Goal: Task Accomplishment & Management: Manage account settings

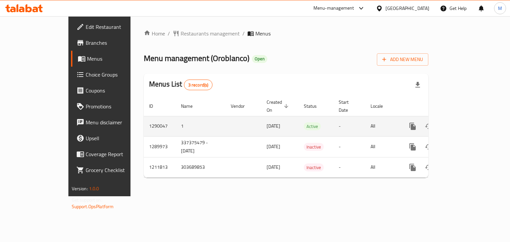
click at [469, 119] on link "enhanced table" at bounding box center [461, 127] width 16 height 16
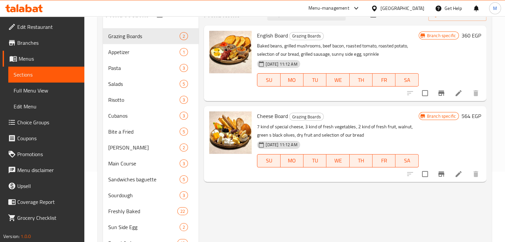
scroll to position [70, 0]
click at [129, 214] on span "Freshly Baked" at bounding box center [133, 212] width 51 height 8
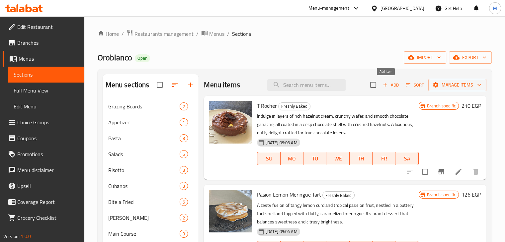
click at [387, 83] on span "Add" at bounding box center [391, 85] width 18 height 8
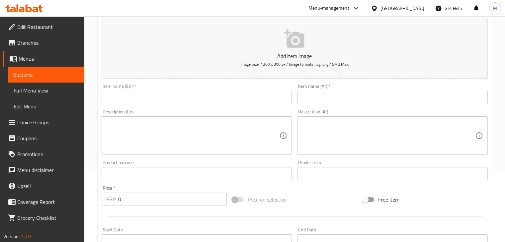
scroll to position [77, 0]
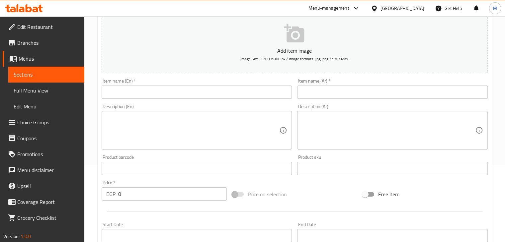
click at [148, 191] on input "0" at bounding box center [172, 194] width 109 height 13
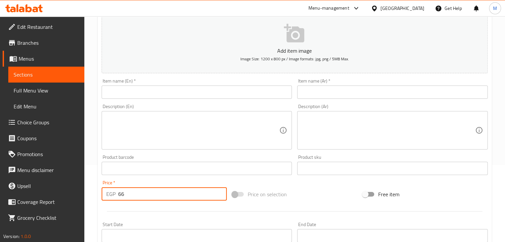
type input "66"
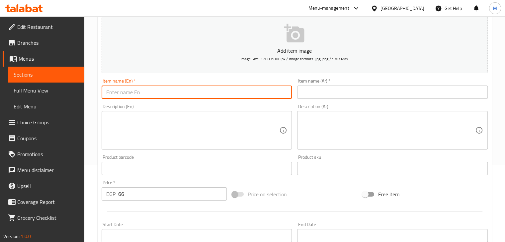
click at [143, 90] on input "text" at bounding box center [197, 92] width 191 height 13
type input "Peanut Butter Cookie"
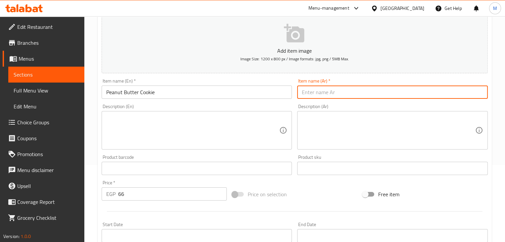
click at [319, 89] on input "text" at bounding box center [392, 92] width 191 height 13
type input "كوكيز زبدة فول سوداني"
click at [178, 144] on textarea at bounding box center [192, 131] width 173 height 32
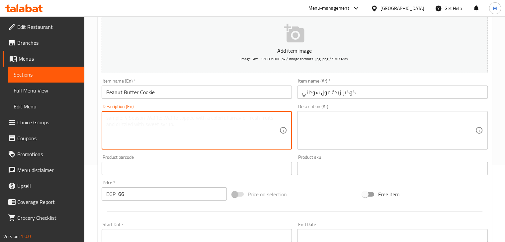
paste textarea "A peanut butter cookie is a soft, chewy treat made with rich, nutty peanut butt…"
click at [114, 118] on textarea "A peanut butter cookie is a soft, chewy treat made with rich, nutty peanut butt…" at bounding box center [192, 131] width 173 height 32
click at [203, 128] on textarea "Peanut butter cookie is a soft, chewy treat made with rich, nutty peanut butter…" at bounding box center [192, 131] width 173 height 32
click at [161, 118] on textarea "Peanut butter cookie is a soft, chewy treat made with rich, nutty peanut butter…" at bounding box center [192, 131] width 173 height 32
type textarea "Peanut butter cookie is soft, chewy treat made with rich, nutty peanut butter f…"
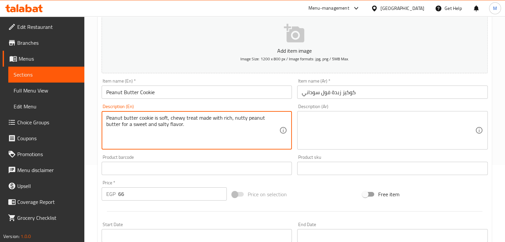
click at [356, 130] on textarea at bounding box center [388, 131] width 173 height 32
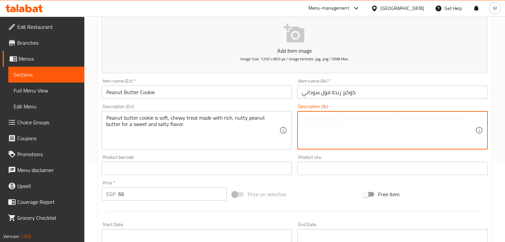
paste textarea "كوكي زبدة الفول السوداني هو حلوى طرية ومطاطية مصنوعة من زبدة الفول السوداني الغ…"
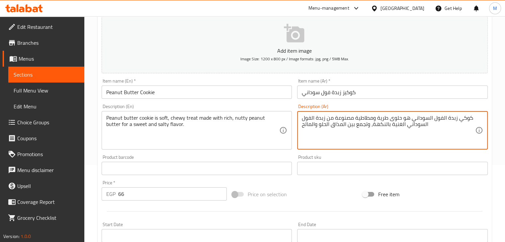
click at [279, 155] on div "Product barcode Product barcode" at bounding box center [197, 165] width 191 height 20
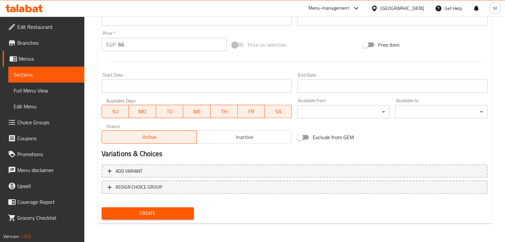
type textarea "كوكي زبدة الفول السوداني حلوى طرية ومطاطية مصنوعة من زبدة الفول السوداني الغنية…"
click at [146, 211] on span "Create" at bounding box center [148, 214] width 82 height 8
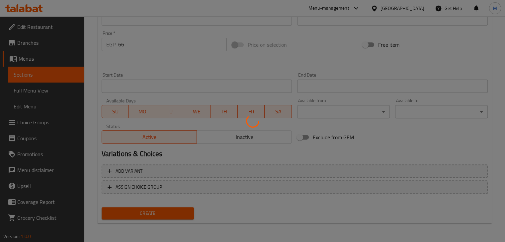
type input "0"
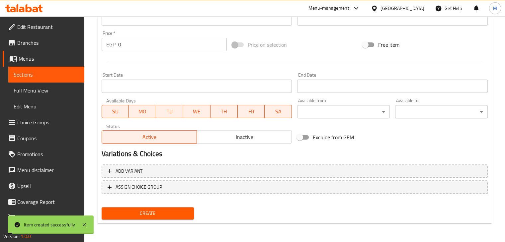
scroll to position [0, 0]
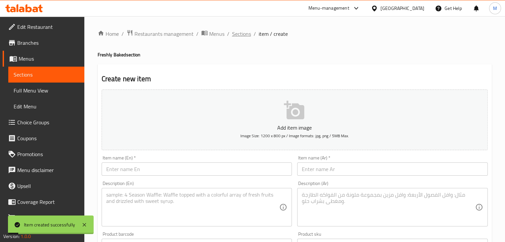
click at [244, 37] on span "Sections" at bounding box center [241, 34] width 19 height 8
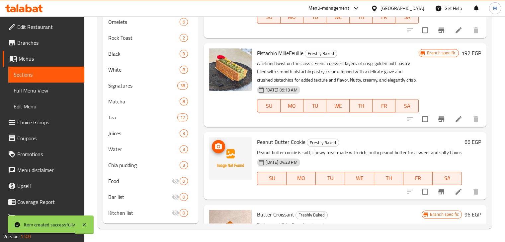
scroll to position [534, 0]
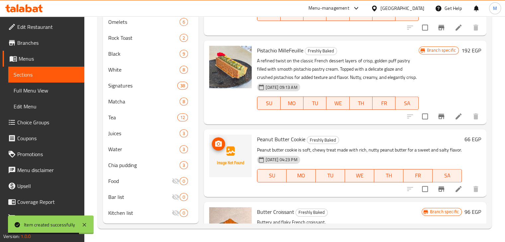
click at [215, 148] on icon "upload picture" at bounding box center [219, 144] width 8 height 8
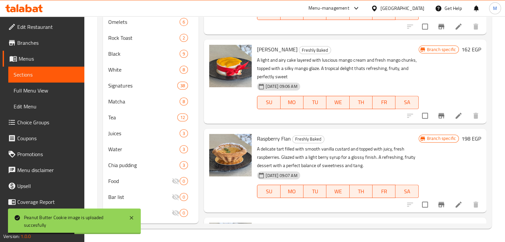
scroll to position [0, 0]
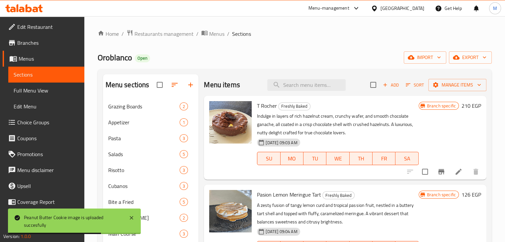
click at [391, 83] on span "Add" at bounding box center [391, 85] width 18 height 8
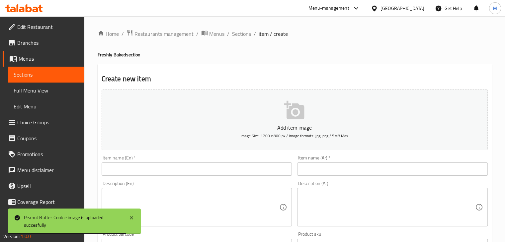
click at [154, 166] on input "text" at bounding box center [197, 169] width 191 height 13
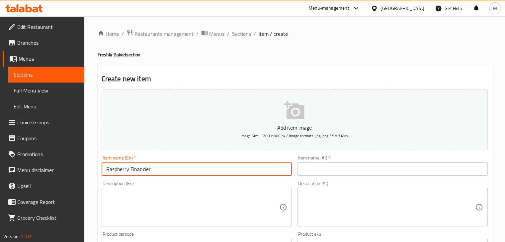
type input "Raspberry Financier"
click at [322, 171] on input "text" at bounding box center [392, 169] width 191 height 13
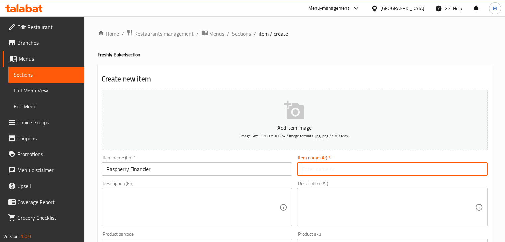
paste input "فَـيـنـانـسـيـي التوت"
drag, startPoint x: 342, startPoint y: 170, endPoint x: 345, endPoint y: 170, distance: 3.7
click at [345, 170] on input "فَـيـنـانـسـيـي التوت" at bounding box center [392, 169] width 191 height 13
type input "فـيـنـانـسـيـي التوت"
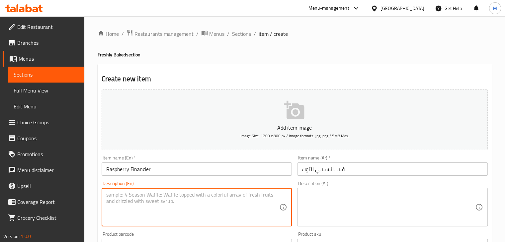
click at [205, 204] on textarea at bounding box center [192, 208] width 173 height 32
paste textarea "small, moist almond cake with a crisp exterior, enriched with browned butter an…"
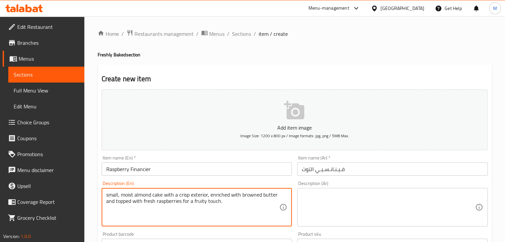
type textarea "small, moist almond cake with a crisp exterior, enriched with browned butter an…"
click at [324, 200] on textarea at bounding box center [388, 208] width 173 height 32
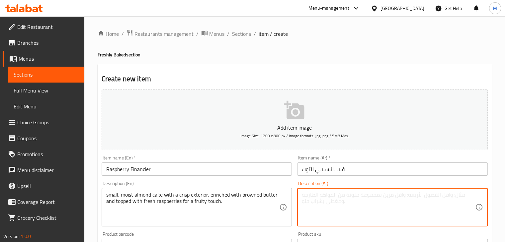
paste textarea "كعكة صغيرة رطبة مصنوعة من اللوز، بقشرة مقرمشة، مضاف إليها زبدة محمصة وتُزين بتو…"
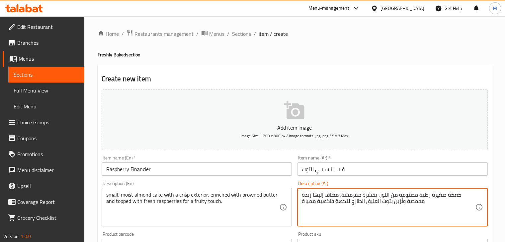
type textarea "كعكة صغيرة رطبة مصنوعة من اللوز، بقشرة مقرمشة، مضاف إليها زبدة محمصة وتُزين بتو…"
click at [221, 53] on h4 "Freshly Baked section" at bounding box center [295, 54] width 394 height 7
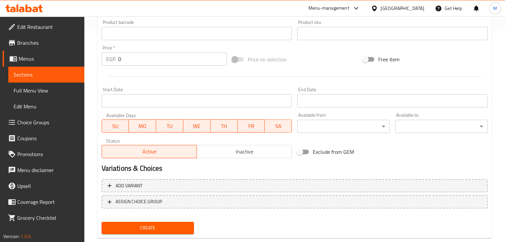
scroll to position [227, 0]
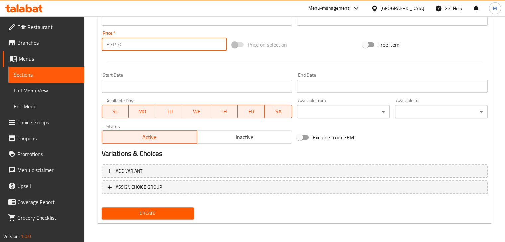
click at [134, 49] on input "0" at bounding box center [172, 44] width 109 height 13
type input "45.6"
click at [155, 63] on div at bounding box center [295, 62] width 392 height 16
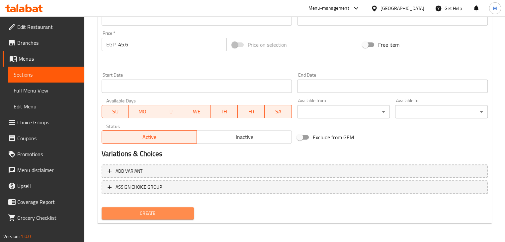
click at [160, 216] on span "Create" at bounding box center [148, 214] width 82 height 8
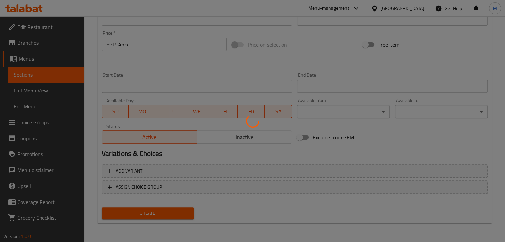
type input "0"
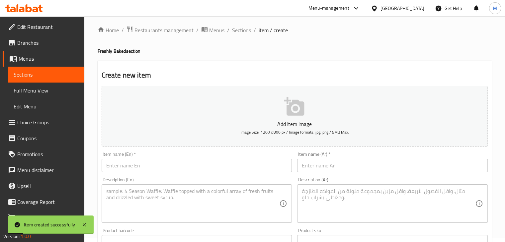
scroll to position [0, 0]
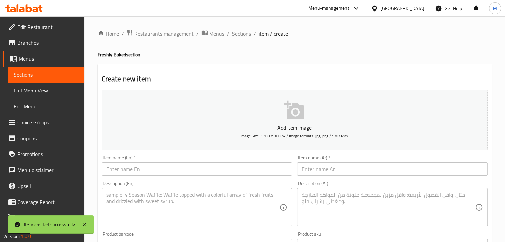
click at [240, 34] on span "Sections" at bounding box center [241, 34] width 19 height 8
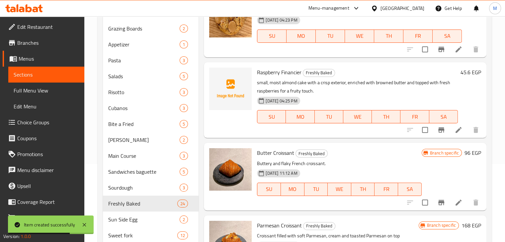
scroll to position [919, 0]
click at [222, 81] on icon "upload picture" at bounding box center [219, 77] width 8 height 8
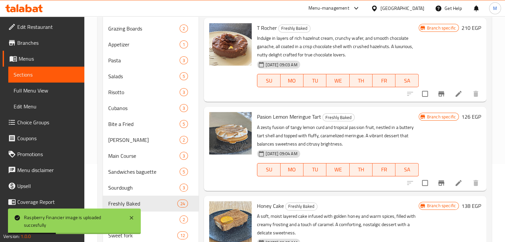
scroll to position [0, 0]
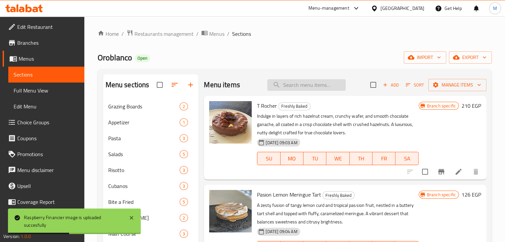
click at [291, 81] on input "search" at bounding box center [306, 85] width 78 height 12
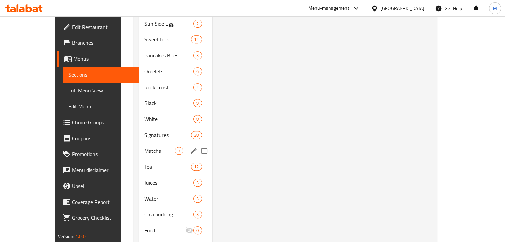
scroll to position [324, 0]
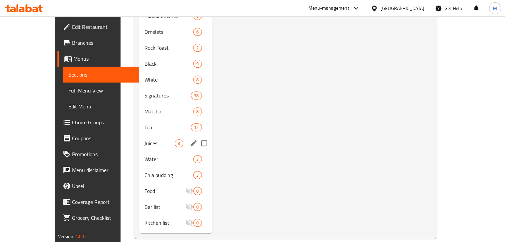
click at [151, 139] on span "Juices" at bounding box center [159, 143] width 30 height 8
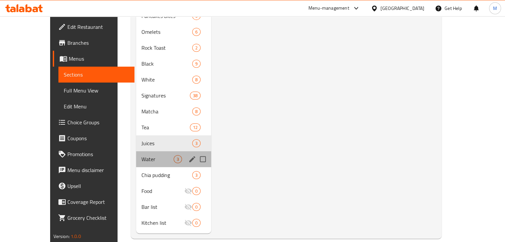
click at [136, 151] on div "Water 3" at bounding box center [173, 159] width 75 height 16
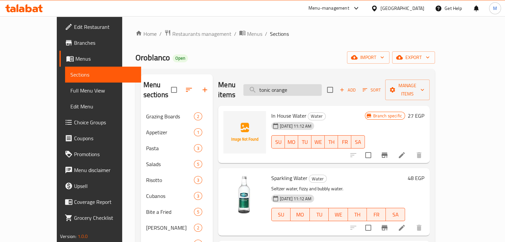
click at [319, 86] on input "tonic orange" at bounding box center [282, 90] width 78 height 12
type input "smoothie"
click at [172, 31] on span "Restaurants management" at bounding box center [201, 34] width 59 height 8
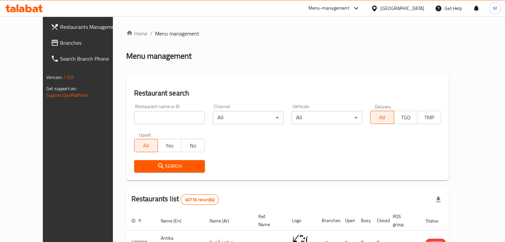
click at [161, 116] on div at bounding box center [252, 121] width 505 height 242
click at [161, 116] on input "search" at bounding box center [169, 117] width 71 height 13
type input "poison"
click button "Search" at bounding box center [169, 166] width 71 height 12
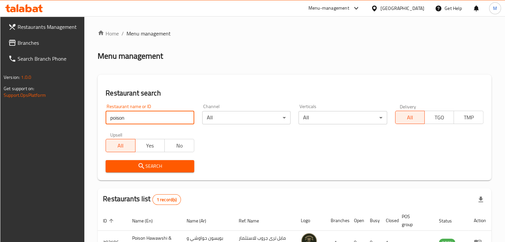
scroll to position [48, 0]
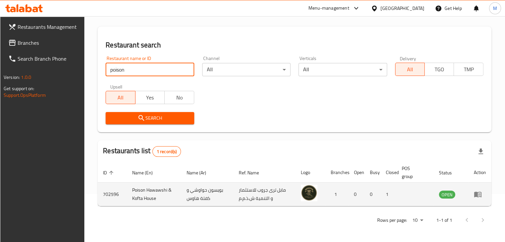
click at [482, 195] on link "enhanced table" at bounding box center [480, 195] width 12 height 8
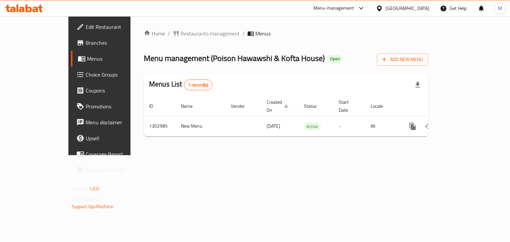
click at [287, 140] on div "Home / Restaurants management / Menus Menu management ( Poison Hawawshi & Kofta…" at bounding box center [286, 85] width 311 height 139
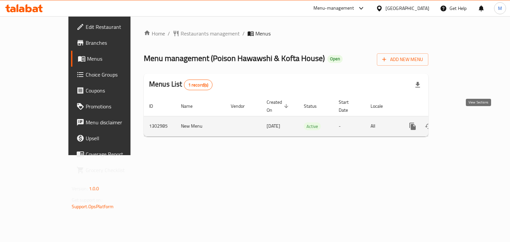
click at [469, 119] on link "enhanced table" at bounding box center [461, 127] width 16 height 16
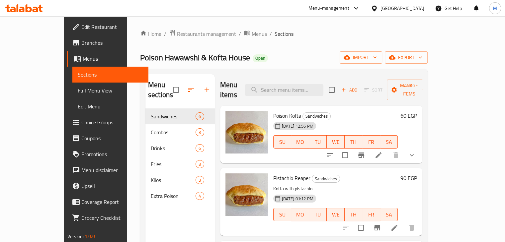
click at [81, 43] on span "Branches" at bounding box center [112, 43] width 62 height 8
